Goal: Transaction & Acquisition: Purchase product/service

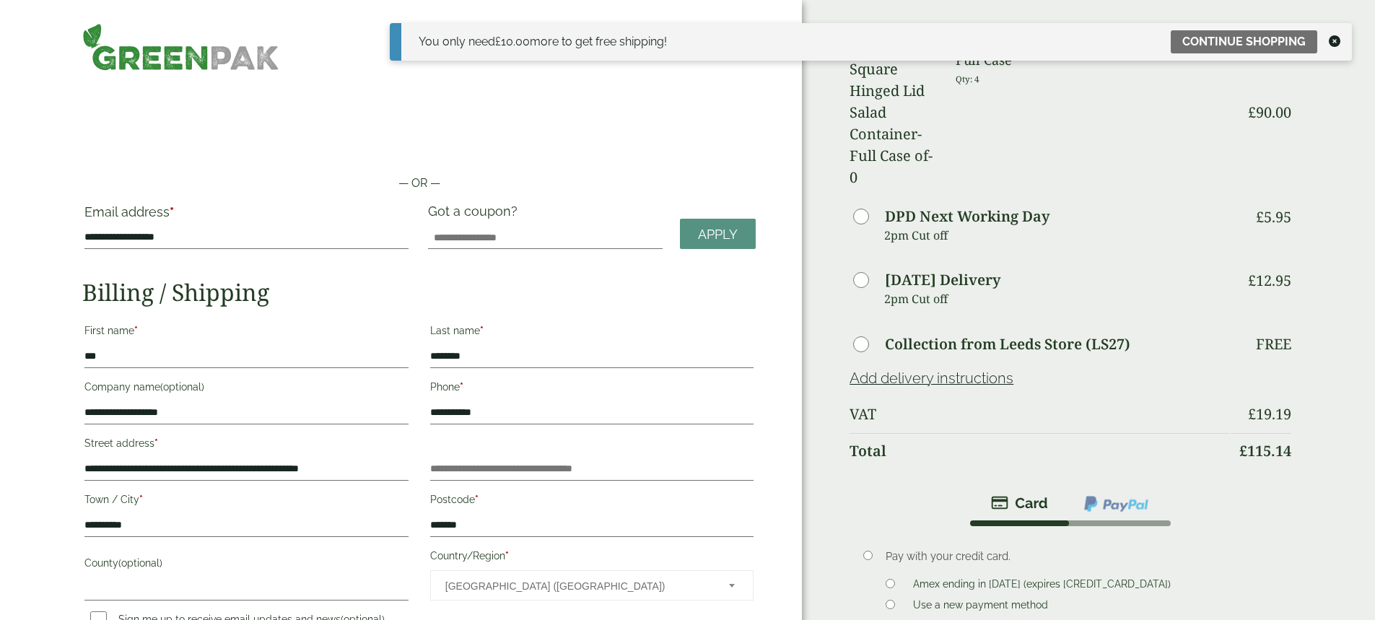
drag, startPoint x: 1374, startPoint y: 224, endPoint x: 1372, endPoint y: 206, distance: 18.1
click at [1372, 206] on div "Order Summary Item Ammount 500ml Square Hinged Lid Salad Container - Full Case …" at bounding box center [1088, 432] width 573 height 865
drag, startPoint x: 1374, startPoint y: 223, endPoint x: 1369, endPoint y: 181, distance: 42.2
click at [1369, 181] on div "Order Summary Item Ammount 500ml Square Hinged Lid Salad Container - Full Case …" at bounding box center [1088, 432] width 573 height 865
click at [1331, 37] on icon at bounding box center [1335, 41] width 12 height 12
